Goal: Check status: Check status

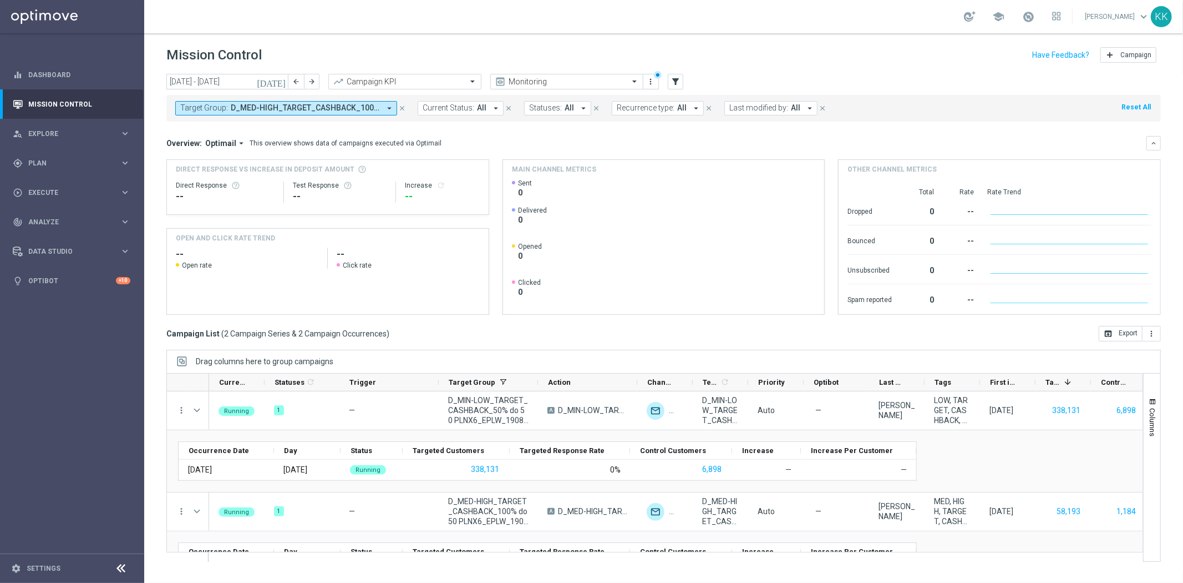
scroll to position [42, 0]
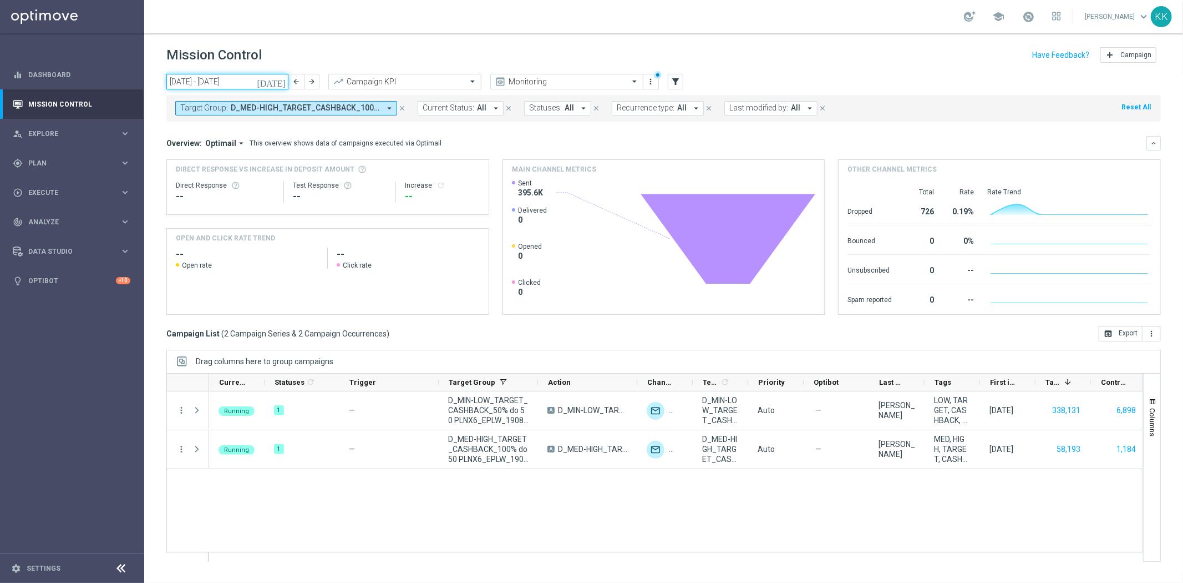
click at [240, 84] on input "[DATE] - [DATE]" at bounding box center [227, 82] width 122 height 16
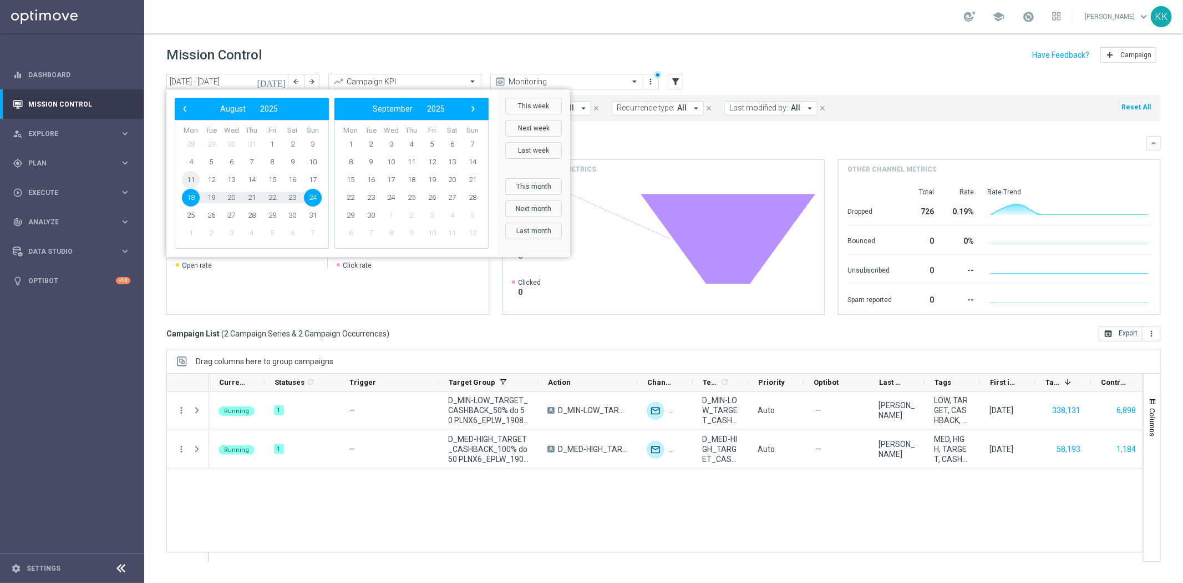
click at [188, 174] on span "11" at bounding box center [191, 180] width 18 height 18
click at [315, 198] on span "24" at bounding box center [313, 198] width 18 height 18
type input "[DATE] - [DATE]"
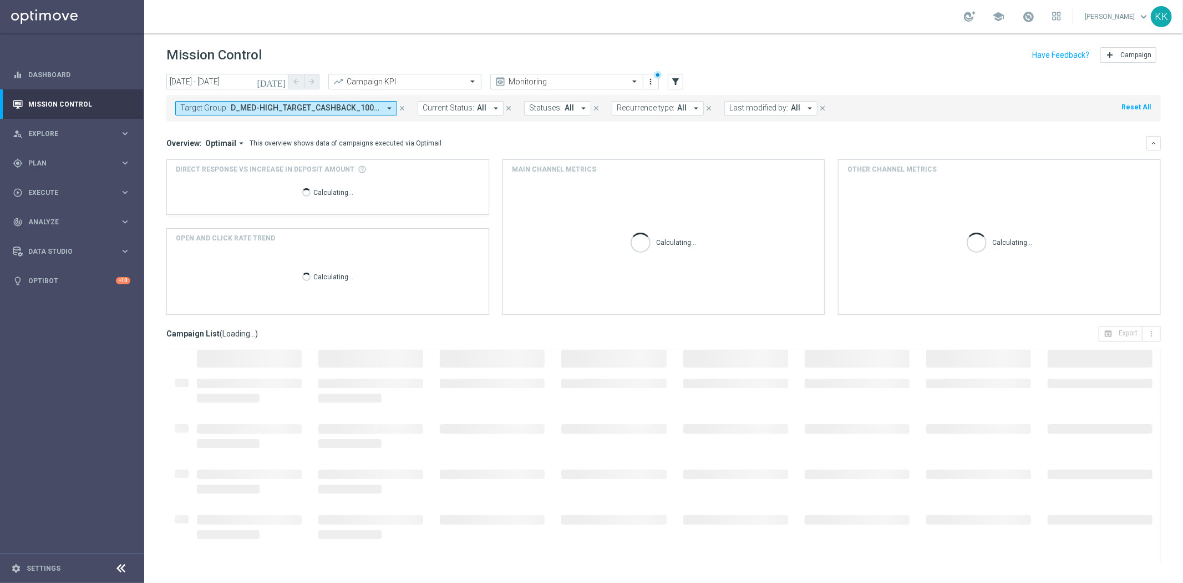
click at [377, 109] on span "D_MED-HIGH_TARGET_CASHBACK_100% do 50 PLNX6_EPLW_190825, D_MIN-LOW_TARGET_CASHB…" at bounding box center [305, 107] width 149 height 9
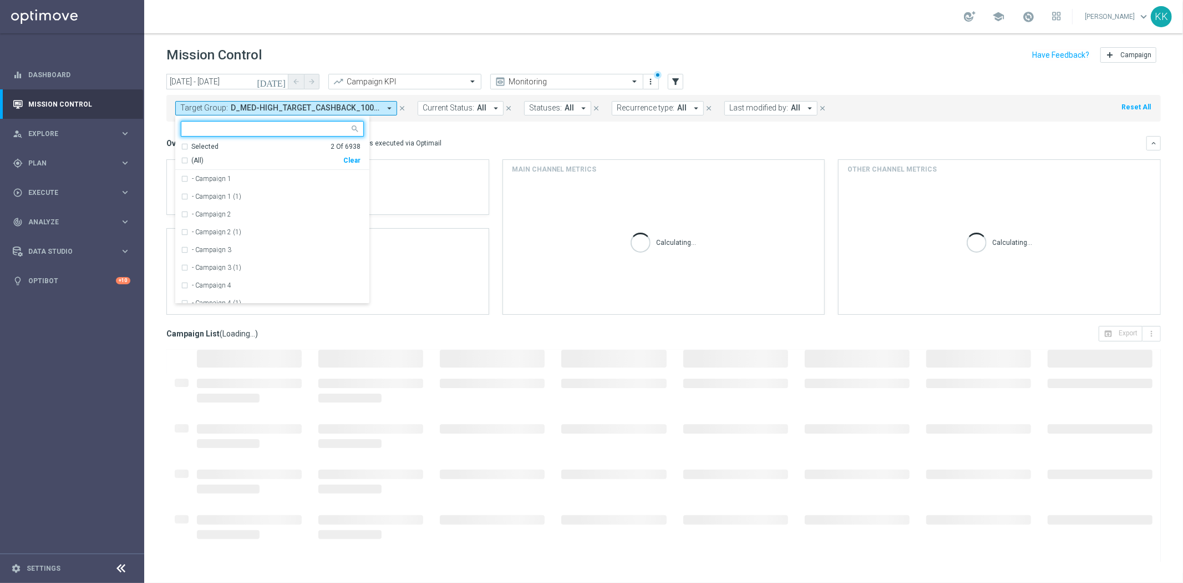
click at [0, 0] on div "Clear" at bounding box center [0, 0] width 0 height 0
click at [241, 134] on input "text" at bounding box center [268, 128] width 163 height 9
paste input "D_MIN-LOW_TARGET_WAGER_50% do 100 PLN_120825"
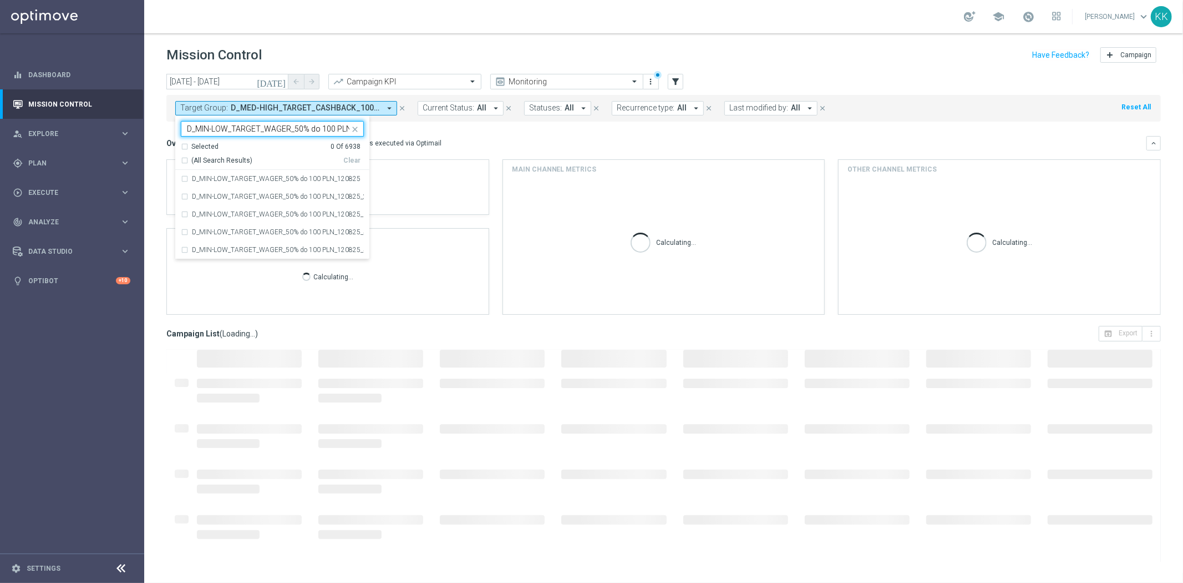
scroll to position [0, 28]
click at [253, 176] on label "D_MIN-LOW_TARGET_WAGER_50% do 100 PLN_120825" at bounding box center [276, 178] width 169 height 7
type input "D_MIN-LOW_TARGET_WAGER_50% do 100 PLN_120825"
click at [351, 53] on div "Mission Control add Campaign" at bounding box center [663, 55] width 995 height 22
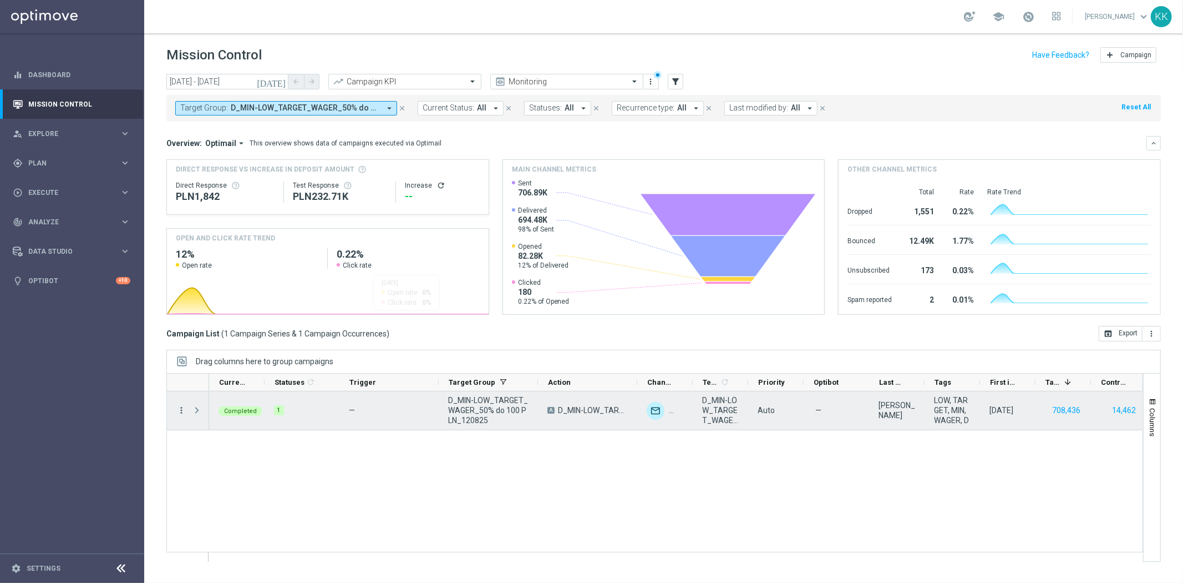
click at [178, 411] on icon "more_vert" at bounding box center [181, 410] width 10 height 10
click at [230, 422] on div "list Campaign Details" at bounding box center [248, 417] width 125 height 16
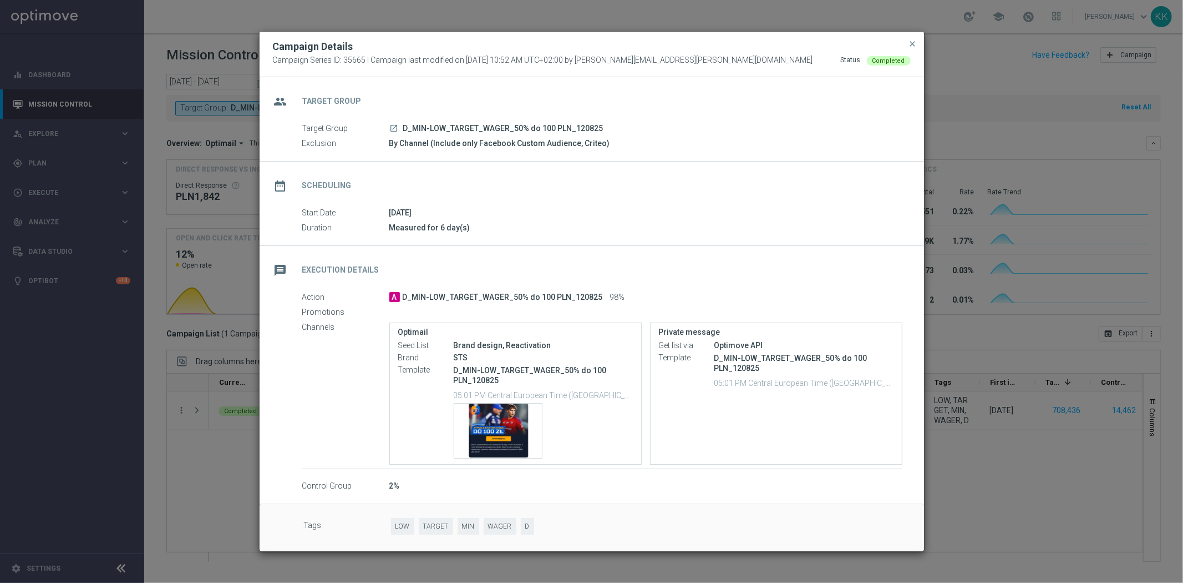
click at [922, 42] on div "Campaign Details Campaign Series ID: 35665 | Campaign last modified on [DATE] 1…" at bounding box center [592, 54] width 665 height 45
click at [913, 45] on span "close" at bounding box center [913, 43] width 9 height 9
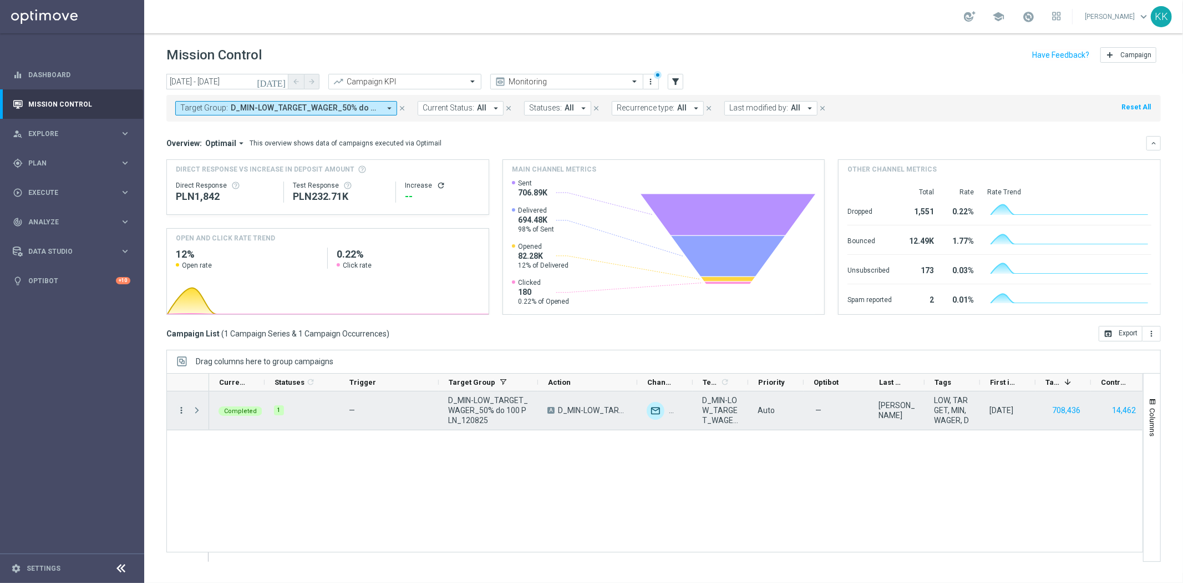
click at [181, 413] on icon "more_vert" at bounding box center [181, 410] width 10 height 10
click at [229, 433] on span "Campaign Metrics" at bounding box center [232, 433] width 58 height 8
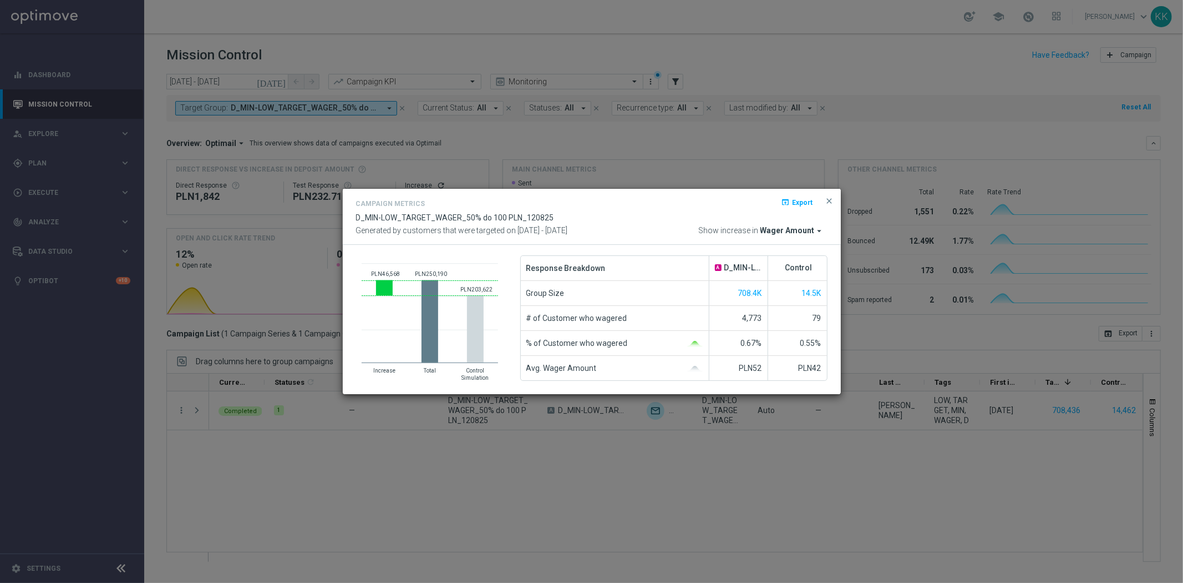
click at [789, 226] on span "Wager Amount" at bounding box center [788, 231] width 54 height 10
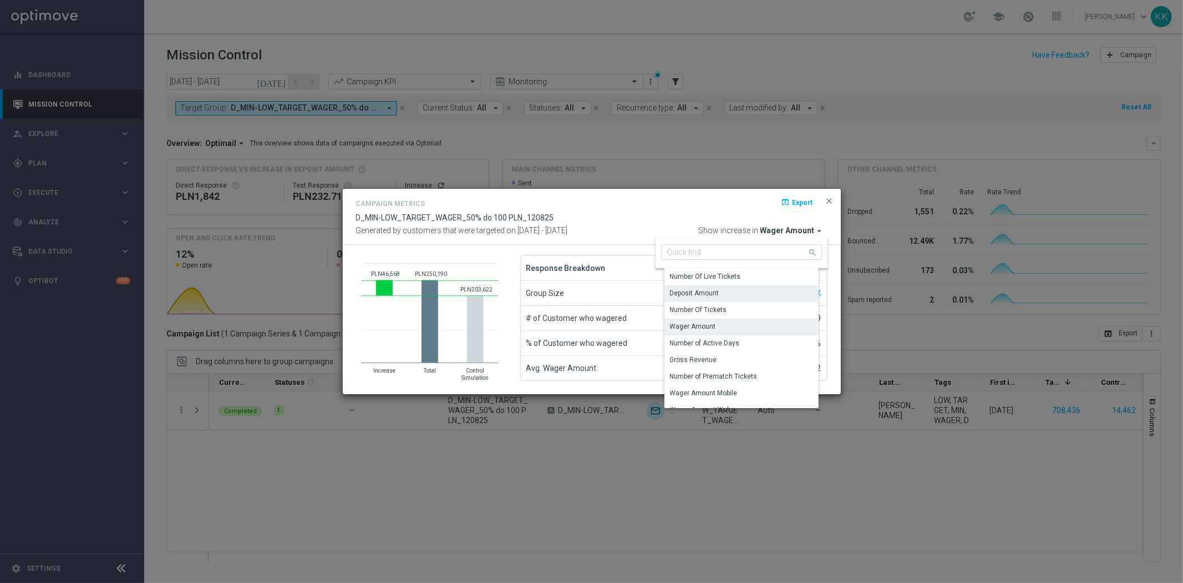
click at [696, 285] on div "Deposit Amount" at bounding box center [746, 293] width 163 height 16
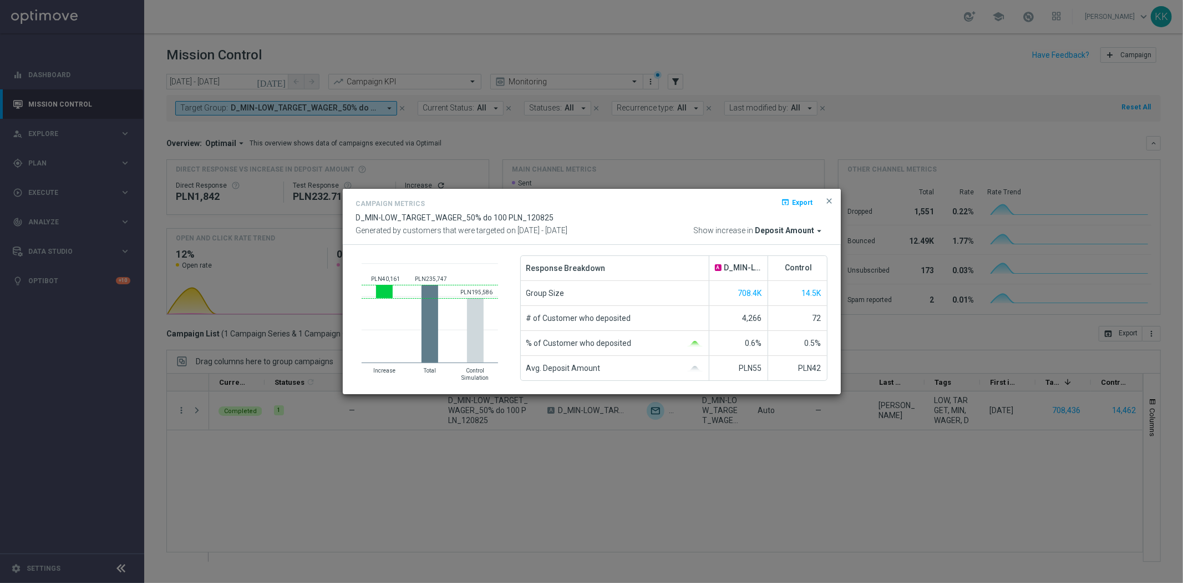
click at [788, 231] on span "Deposit Amount" at bounding box center [785, 231] width 59 height 10
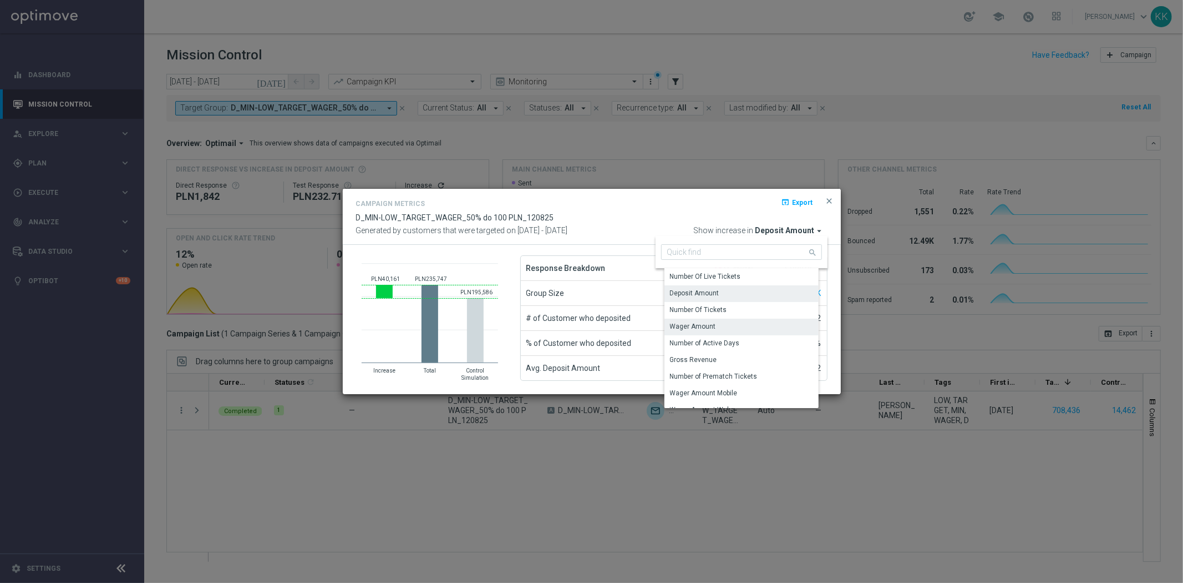
click at [716, 325] on div "Wager Amount" at bounding box center [746, 326] width 163 height 16
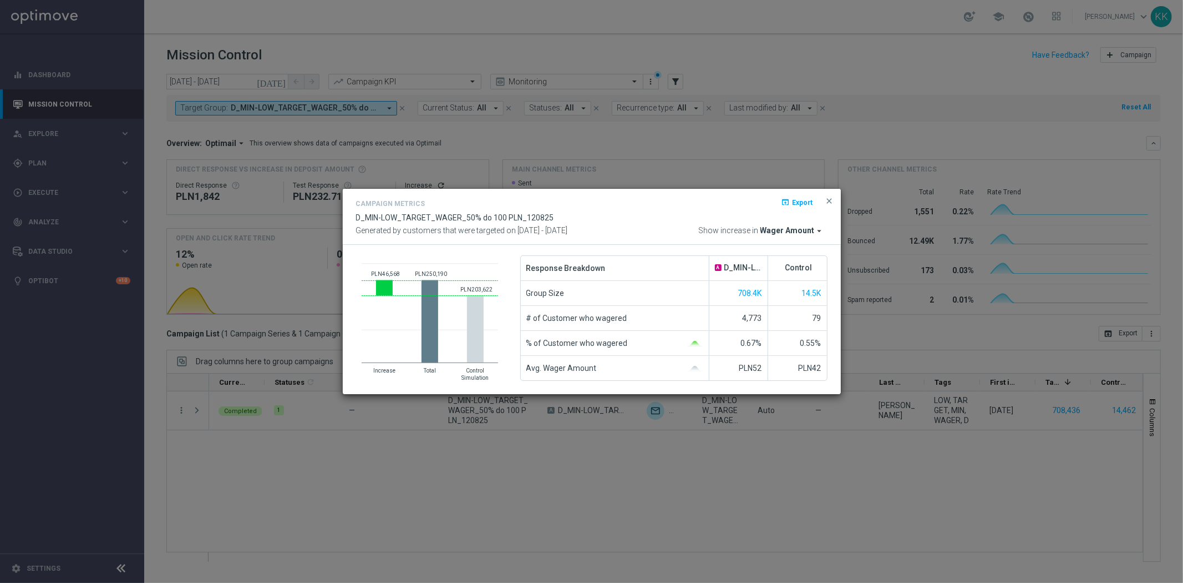
click at [828, 206] on button "close" at bounding box center [829, 200] width 11 height 13
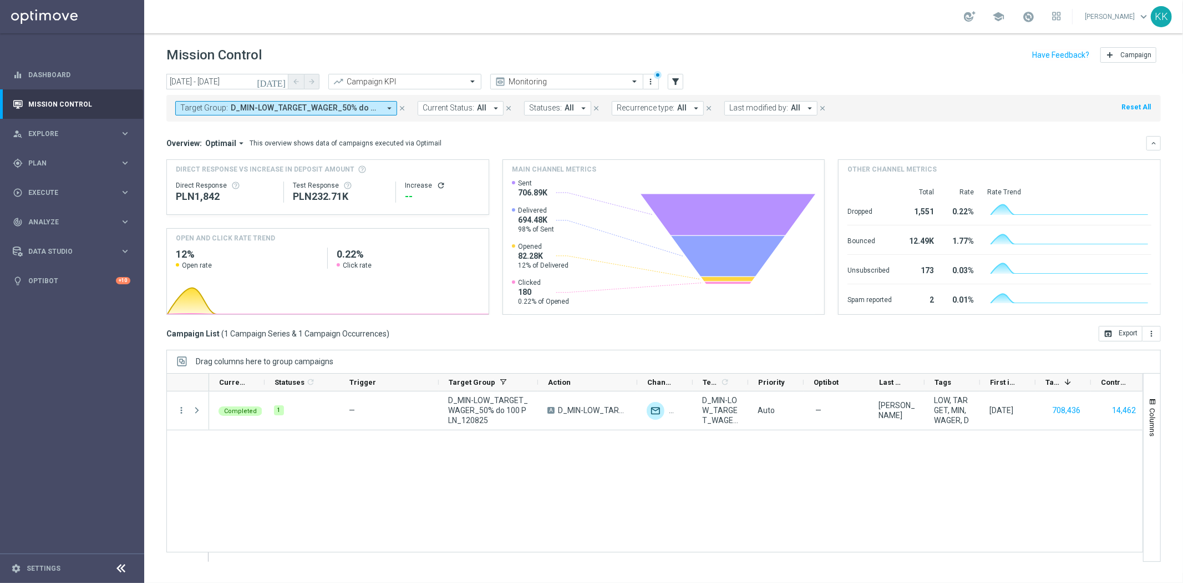
click at [337, 102] on button "Target Group: D_MIN-LOW_TARGET_WAGER_50% do 100 PLN_120825 arrow_drop_down" at bounding box center [286, 108] width 222 height 14
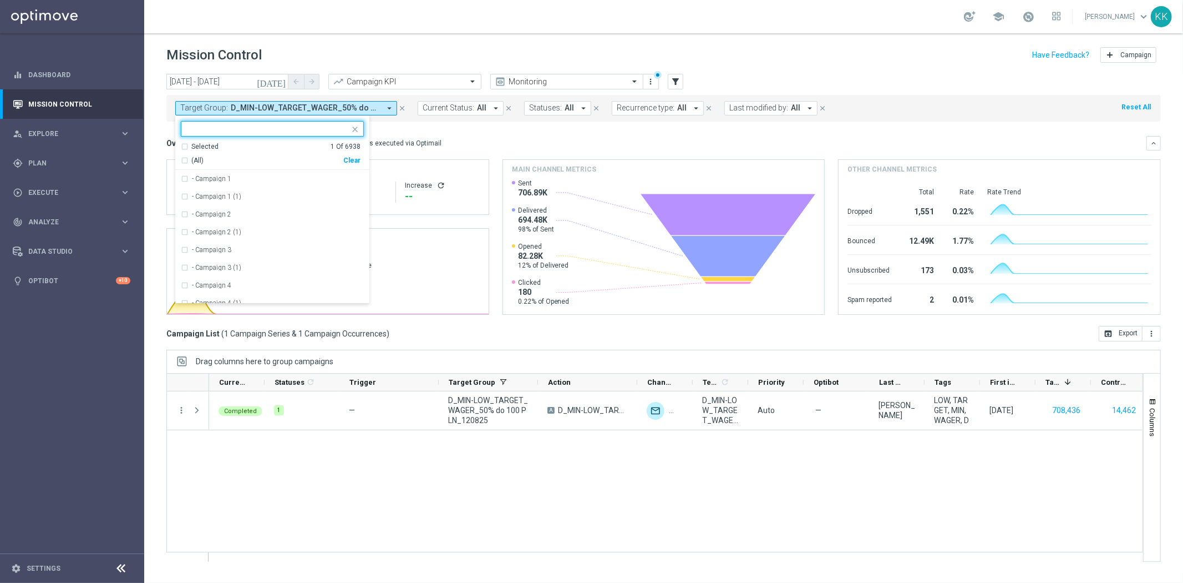
click at [351, 166] on div "Selected 1 Of 6938 (All) Clear" at bounding box center [272, 156] width 194 height 28
click at [0, 0] on div "Clear" at bounding box center [0, 0] width 0 height 0
click at [277, 123] on div at bounding box center [265, 129] width 168 height 14
paste input "D_MED_TARGET_WAGER_50% do 300 PLN_120825"
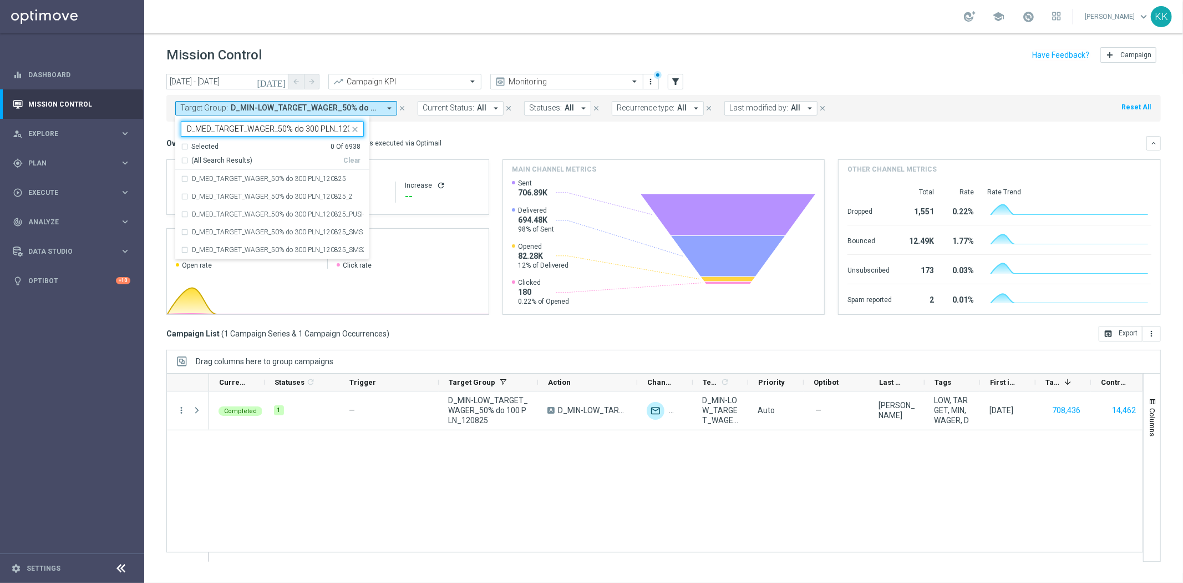
scroll to position [0, 12]
click at [247, 185] on div "D_MED_TARGET_WAGER_50% do 300 PLN_120825" at bounding box center [272, 179] width 183 height 18
type input "D_MED_TARGET_WAGER_50% do 300 PLN_120825"
click at [346, 54] on div "Mission Control add Campaign" at bounding box center [663, 55] width 995 height 22
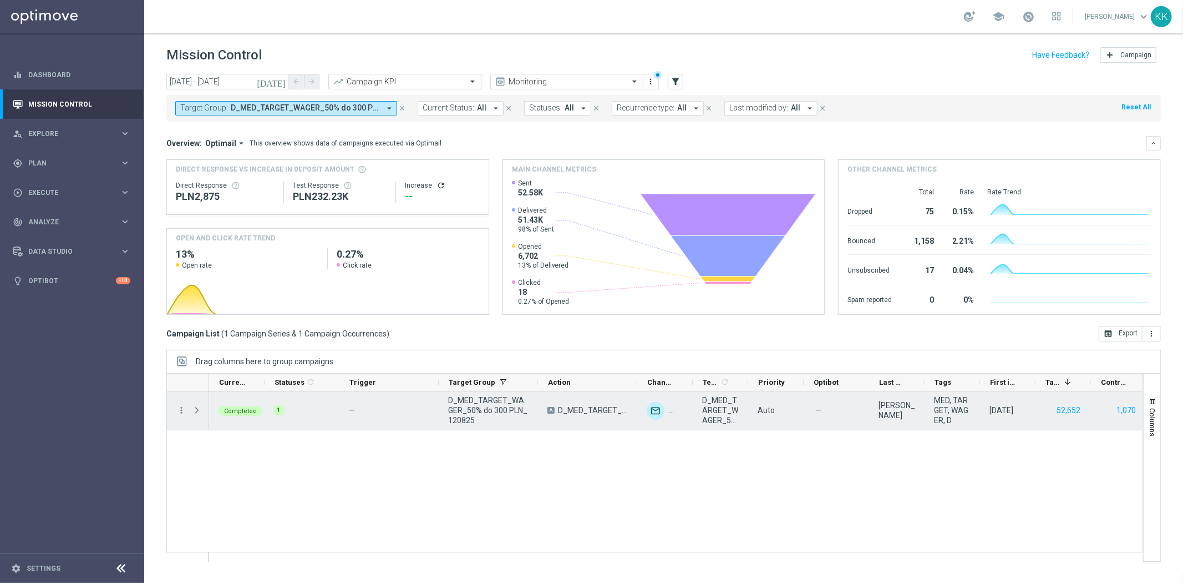
click at [173, 409] on div "more_vert" at bounding box center [177, 410] width 20 height 38
click at [180, 409] on icon "more_vert" at bounding box center [181, 410] width 10 height 10
click at [239, 429] on span "Campaign Metrics" at bounding box center [232, 433] width 58 height 8
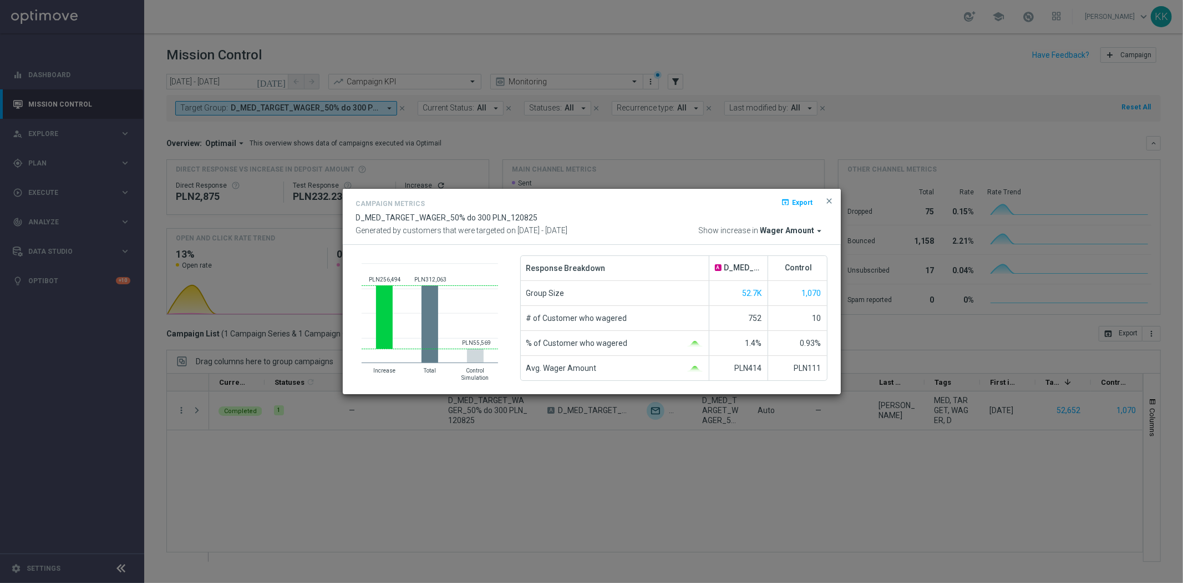
click at [784, 227] on span "Wager Amount" at bounding box center [788, 231] width 54 height 10
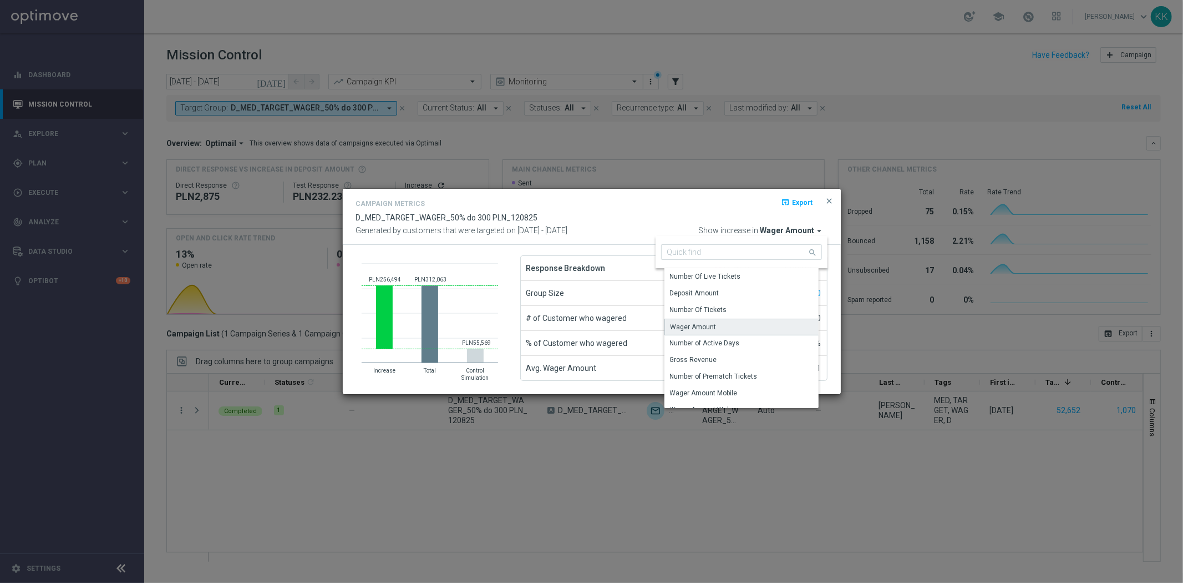
click at [701, 324] on div "Wager Amount" at bounding box center [694, 327] width 46 height 10
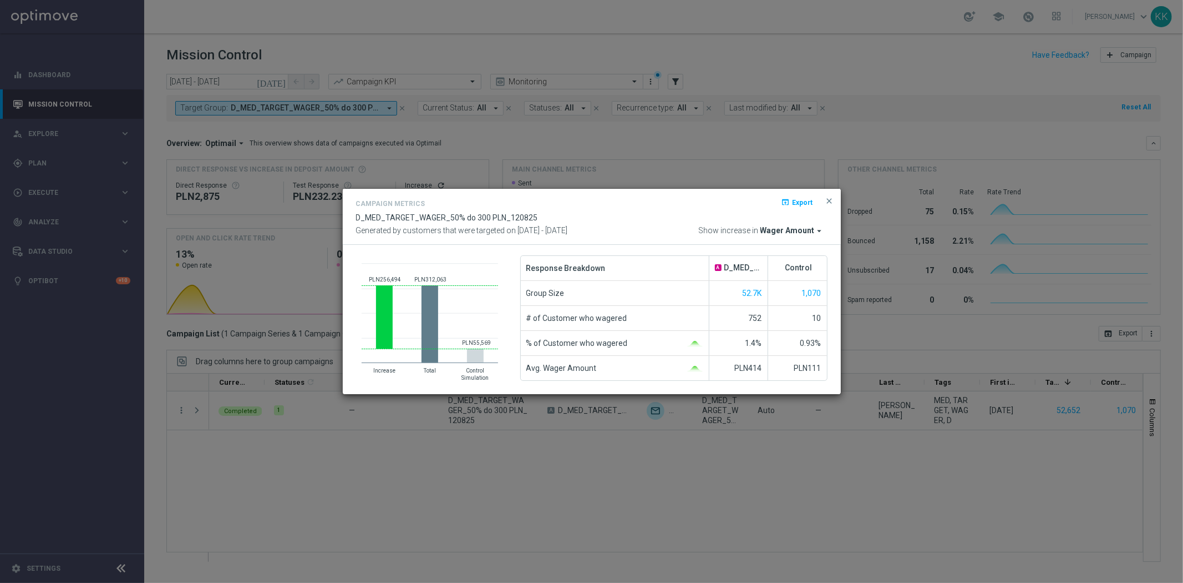
click at [808, 232] on span "Wager Amount" at bounding box center [788, 231] width 54 height 10
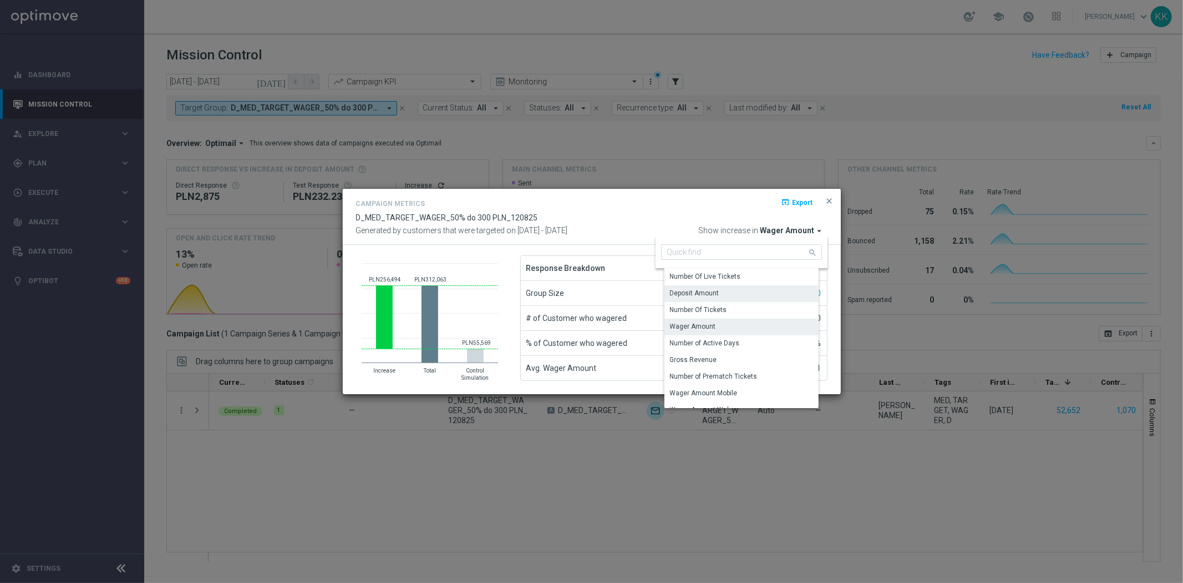
click at [721, 288] on div "Deposit Amount" at bounding box center [746, 293] width 163 height 16
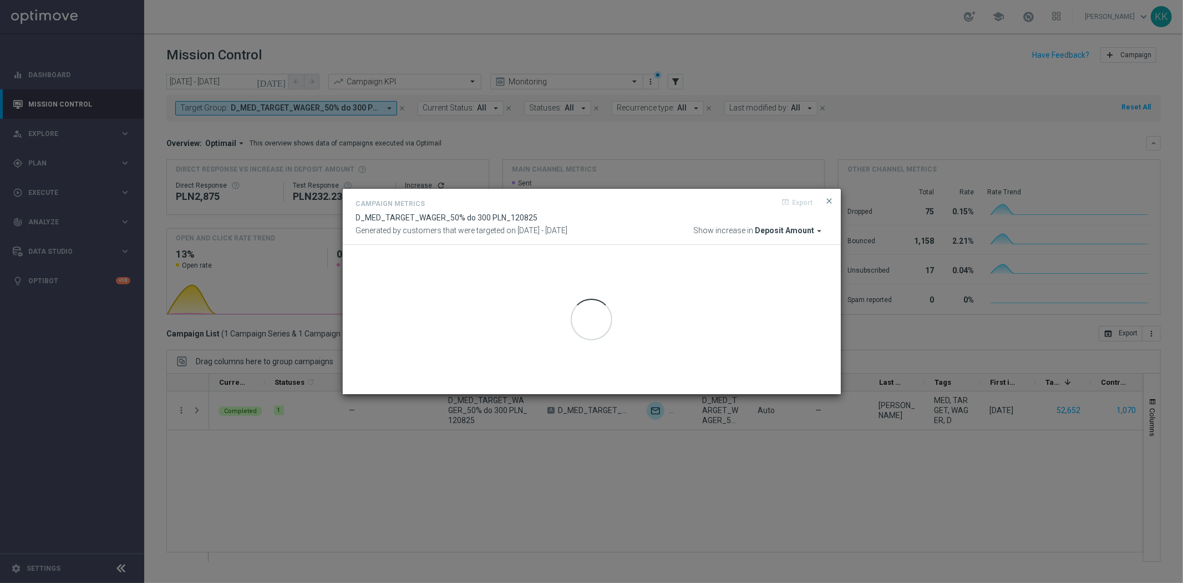
drag, startPoint x: 578, startPoint y: 561, endPoint x: 405, endPoint y: 675, distance: 206.4
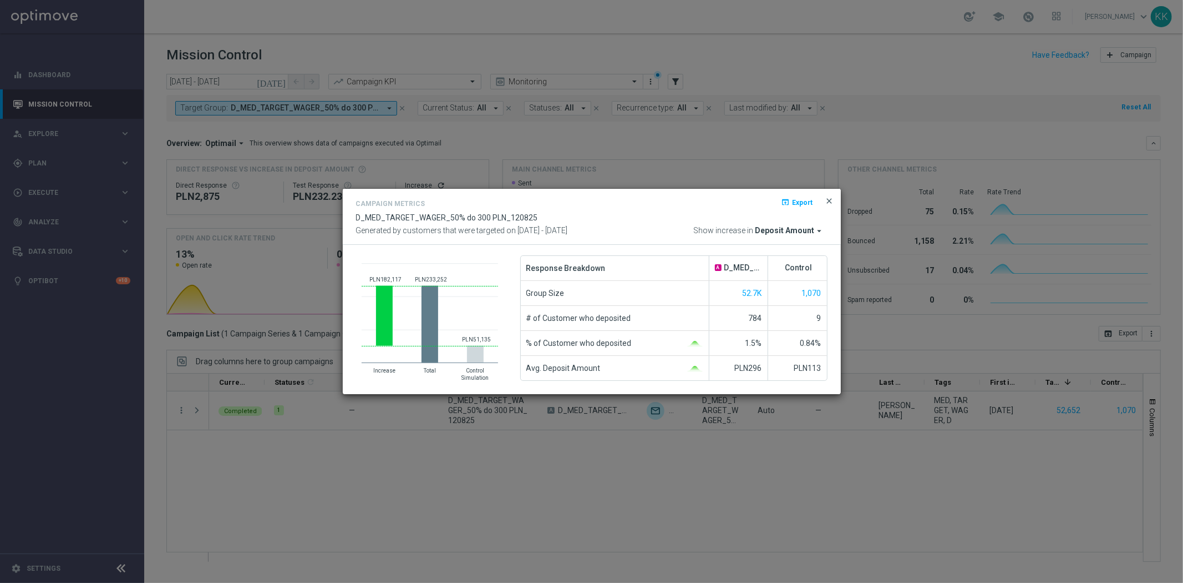
click at [826, 200] on span "close" at bounding box center [830, 200] width 9 height 9
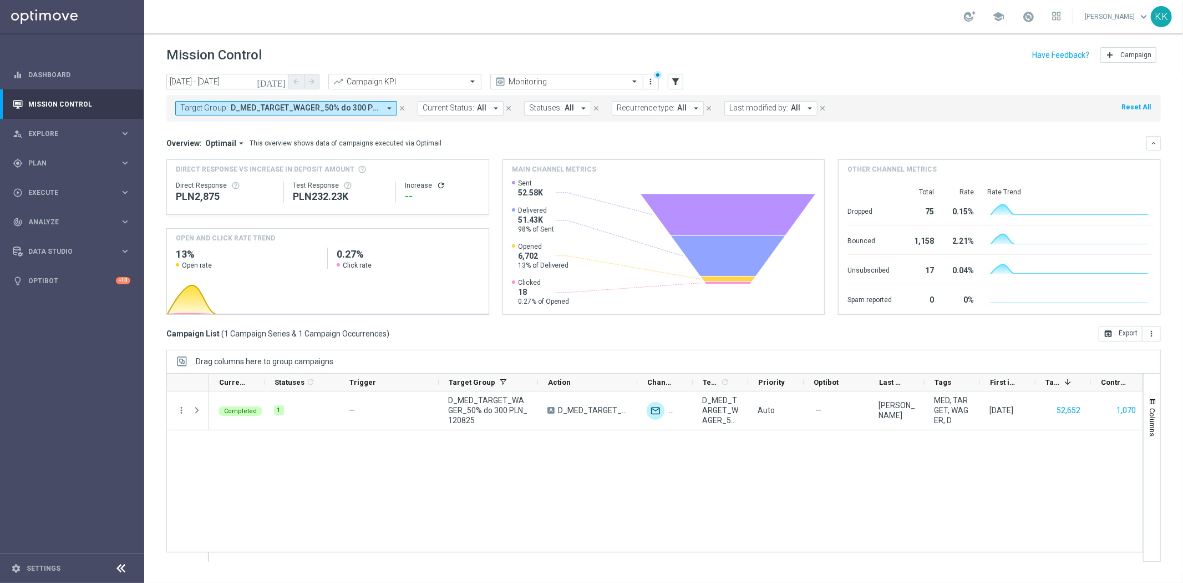
click at [297, 107] on span "D_MED_TARGET_WAGER_50% do 300 PLN_120825" at bounding box center [305, 107] width 149 height 9
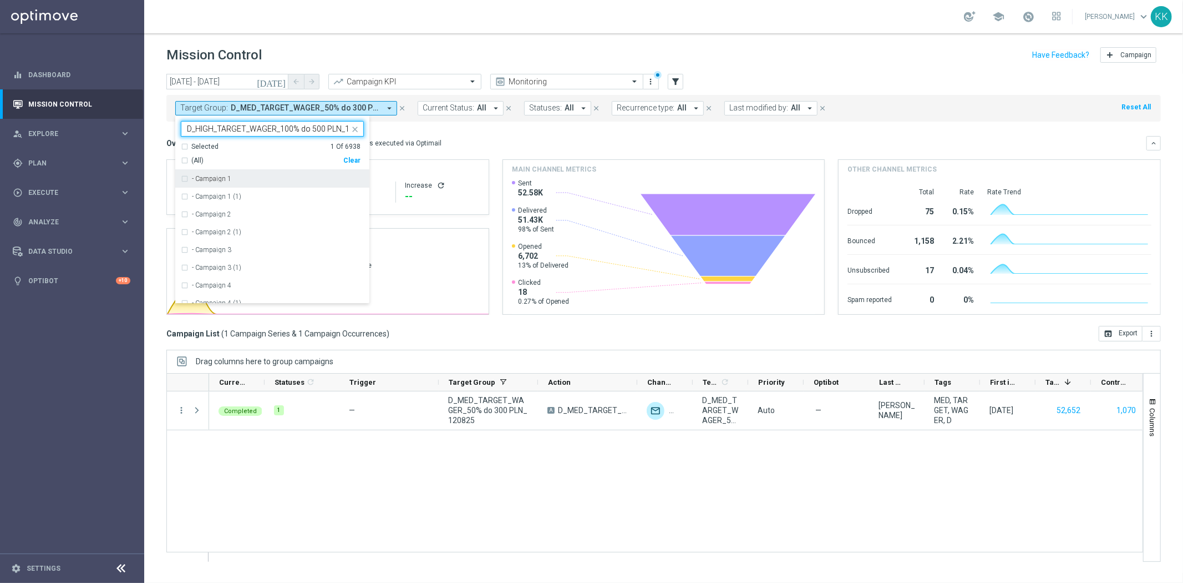
scroll to position [0, 18]
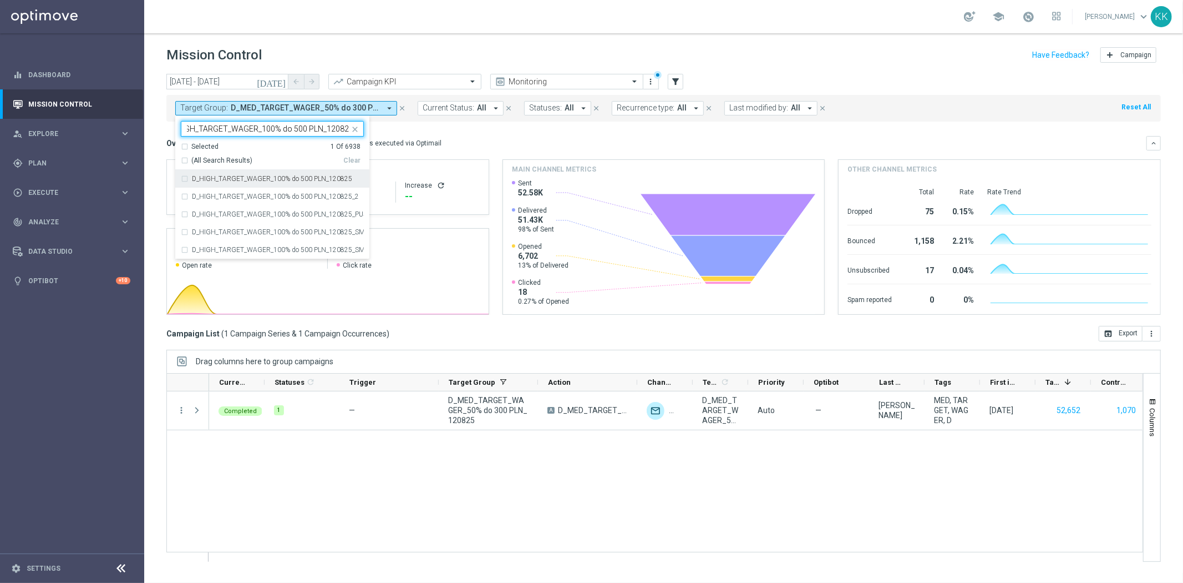
drag, startPoint x: 320, startPoint y: 181, endPoint x: 355, endPoint y: 162, distance: 40.0
click at [320, 184] on div "D_HIGH_TARGET_WAGER_100% do 500 PLN_120825" at bounding box center [272, 179] width 183 height 18
type input "D_HIGH_TARGET_WAGER_100% do 500 PLN_120825"
click at [497, 34] on header "Mission Control add Campaign" at bounding box center [663, 53] width 1039 height 41
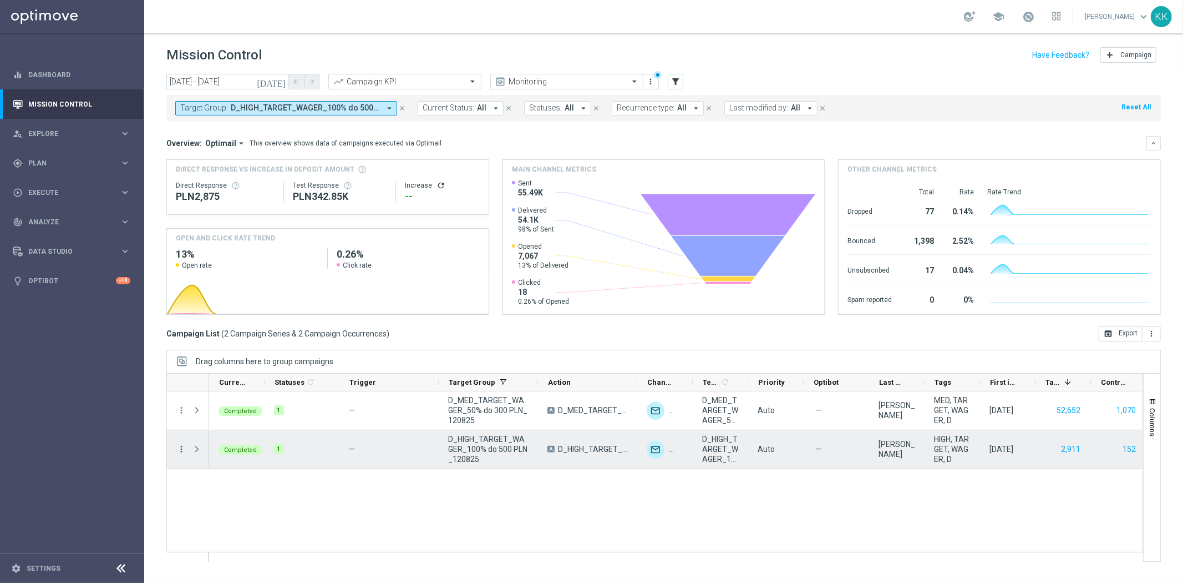
click at [179, 446] on icon "more_vert" at bounding box center [181, 449] width 10 height 10
click at [231, 478] on div "show_chart Campaign Metrics" at bounding box center [248, 472] width 125 height 16
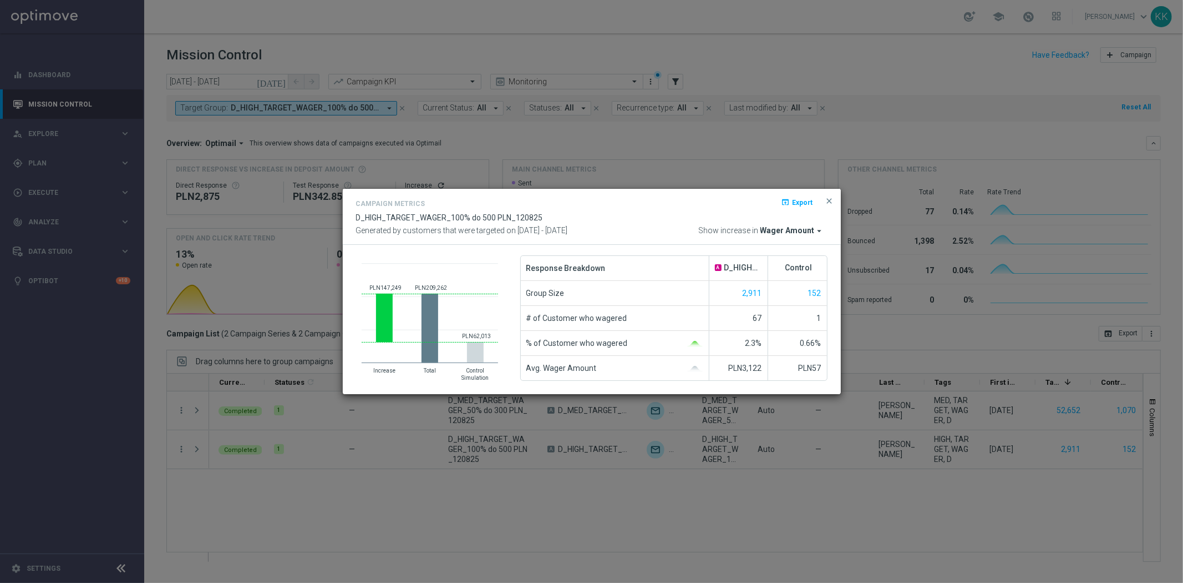
click at [783, 231] on span "Wager Amount" at bounding box center [788, 231] width 54 height 10
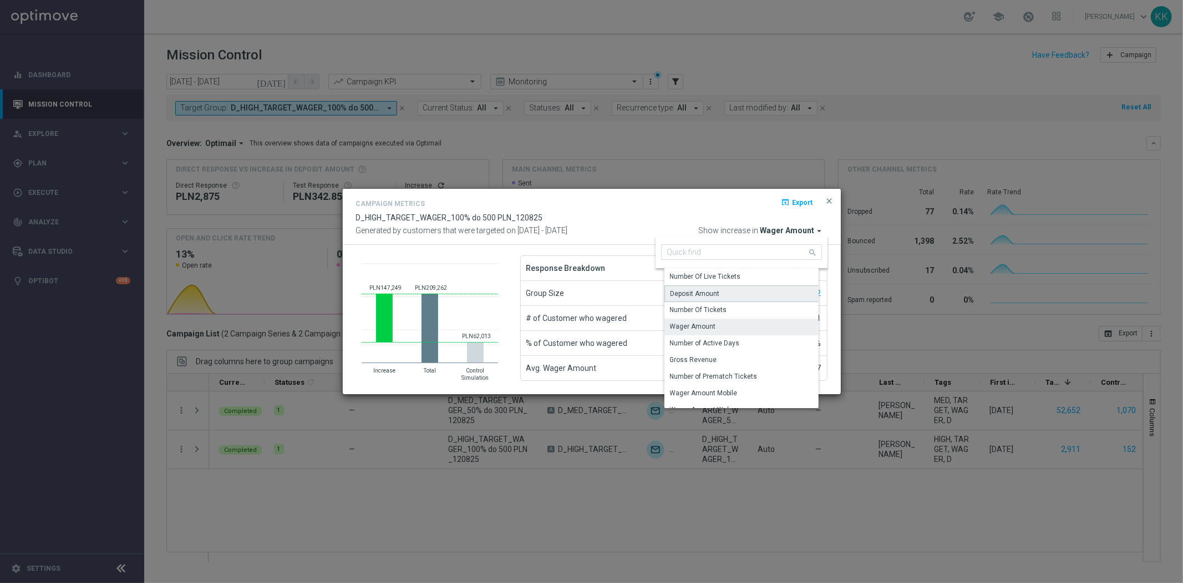
click at [723, 288] on div "Deposit Amount" at bounding box center [746, 293] width 163 height 17
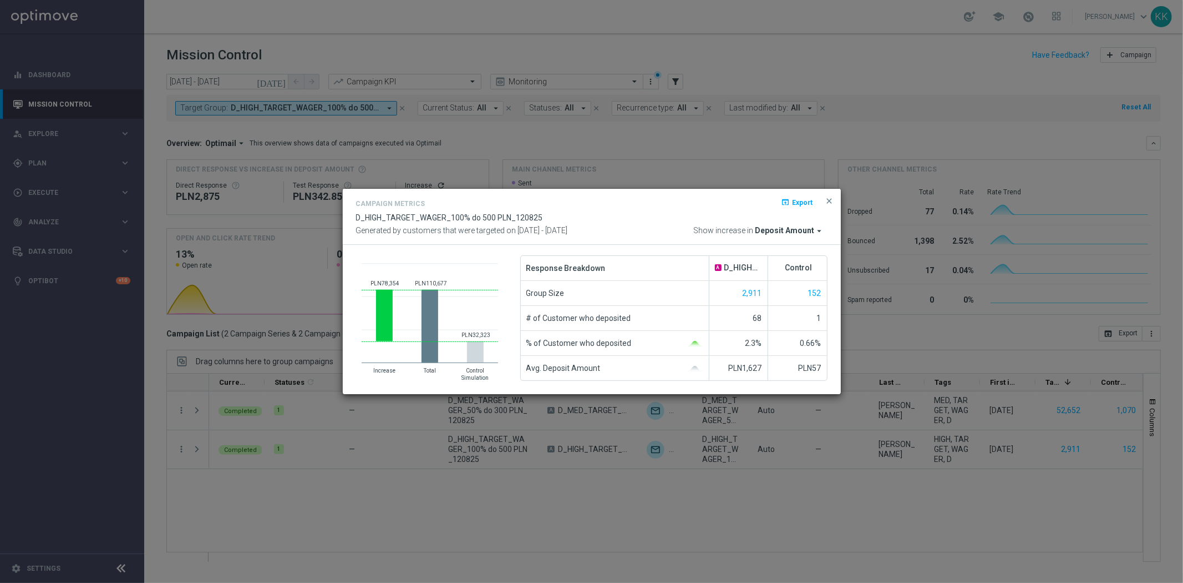
click at [820, 200] on div "open_in_browser Export" at bounding box center [811, 205] width 34 height 13
click at [833, 205] on span "close" at bounding box center [830, 200] width 9 height 9
